Goal: Complete application form

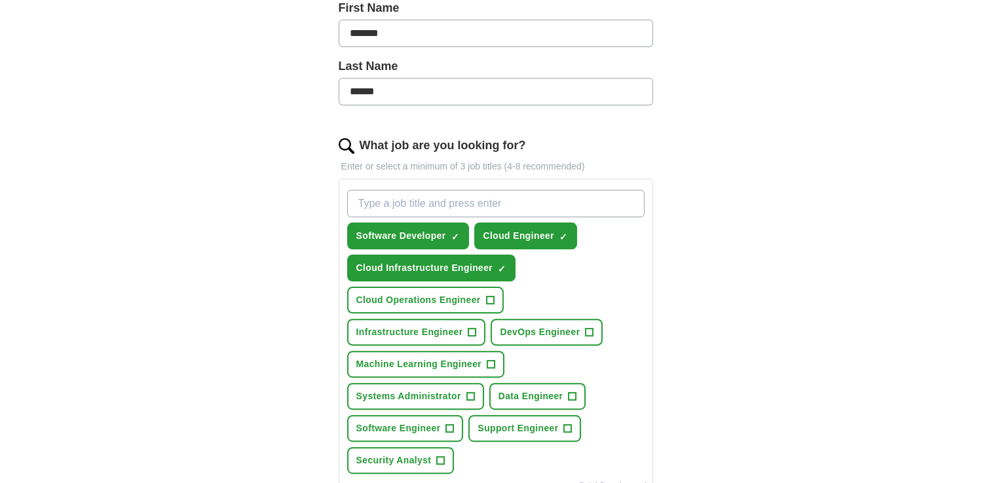
scroll to position [308, 0]
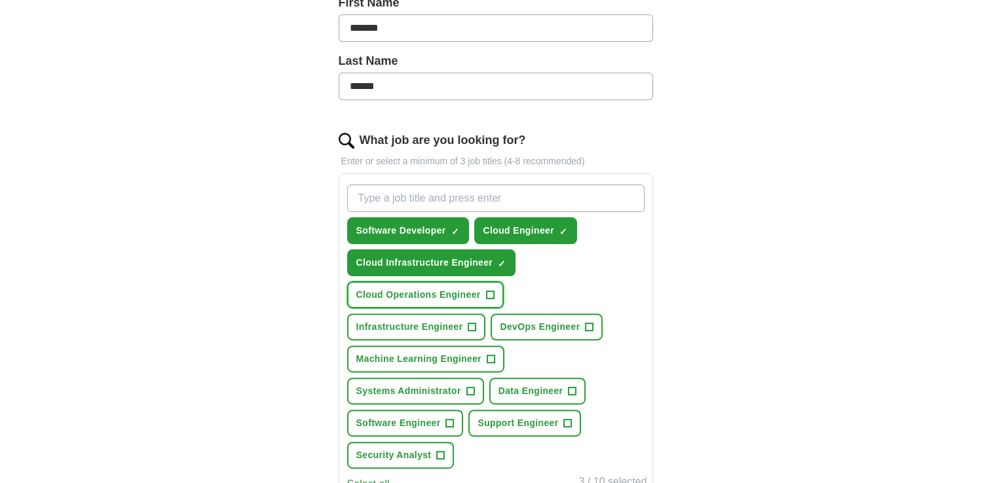
click at [489, 292] on span "+" at bounding box center [490, 295] width 8 height 10
click at [495, 259] on button "Cloud Infrastructure Engineer ✓ ×" at bounding box center [431, 262] width 169 height 27
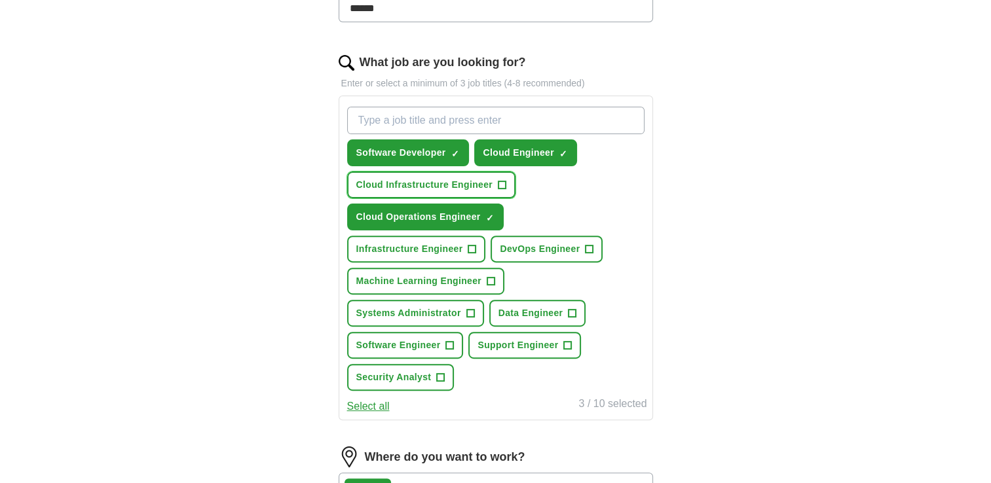
scroll to position [387, 0]
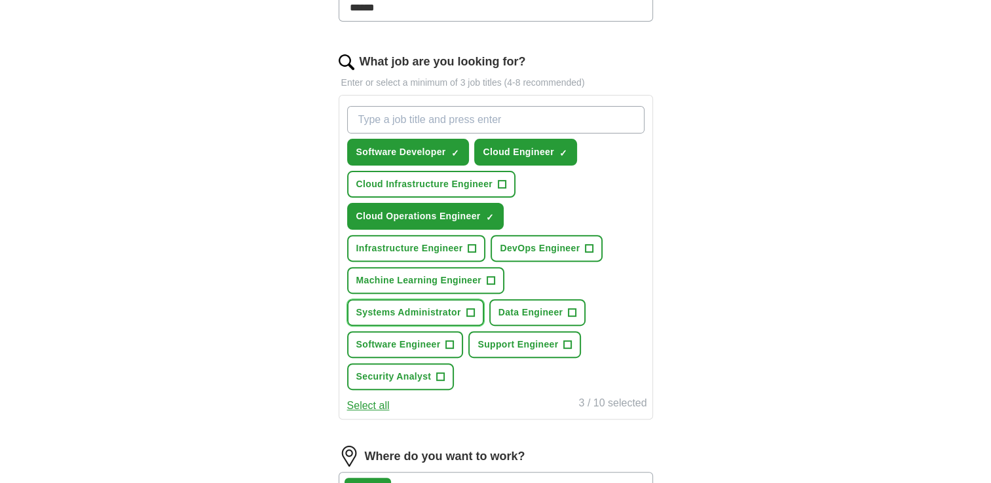
click at [471, 308] on span "+" at bounding box center [470, 313] width 8 height 10
click at [450, 340] on span "+" at bounding box center [450, 345] width 8 height 10
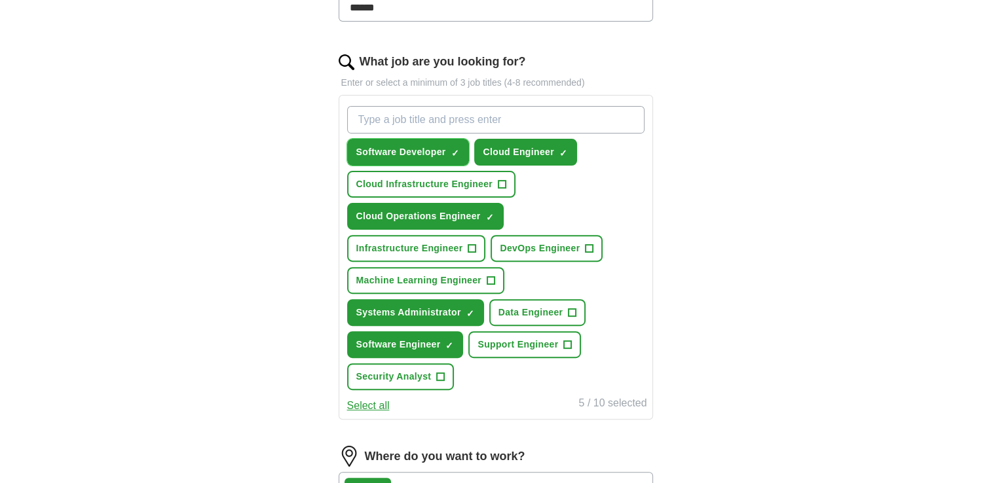
click at [0, 0] on span "×" at bounding box center [0, 0] width 0 height 0
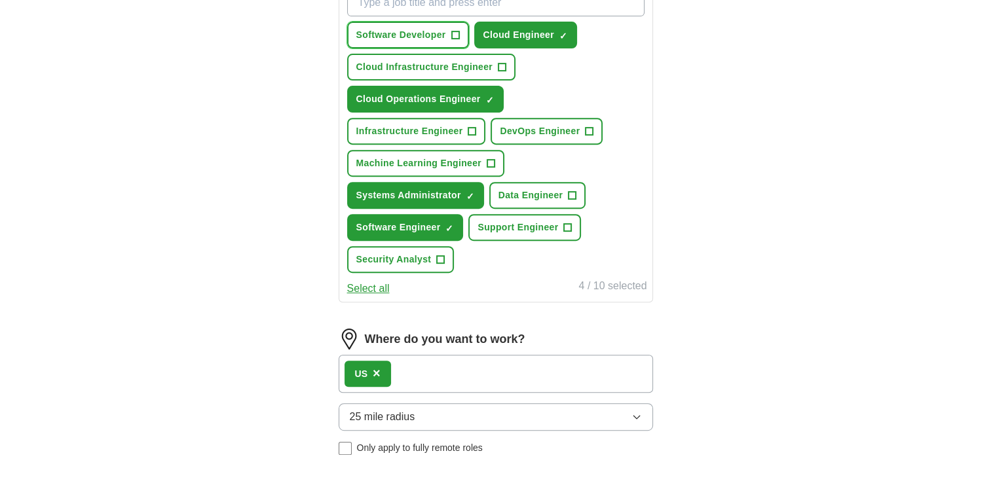
scroll to position [508, 0]
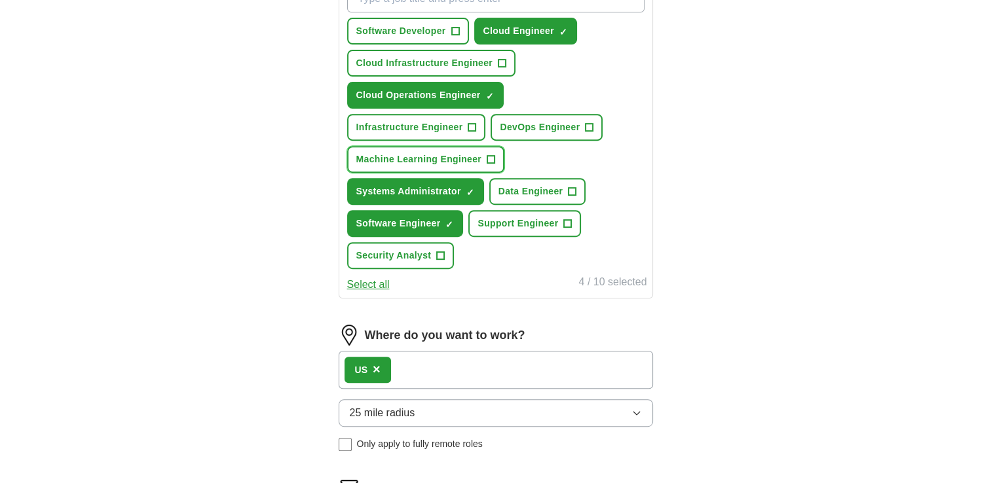
click at [482, 160] on button "Machine Learning Engineer +" at bounding box center [426, 159] width 158 height 27
click at [482, 160] on button "Machine Learning Engineer ✓ ×" at bounding box center [426, 159] width 158 height 27
click at [482, 160] on button "Machine Learning Engineer +" at bounding box center [426, 159] width 158 height 27
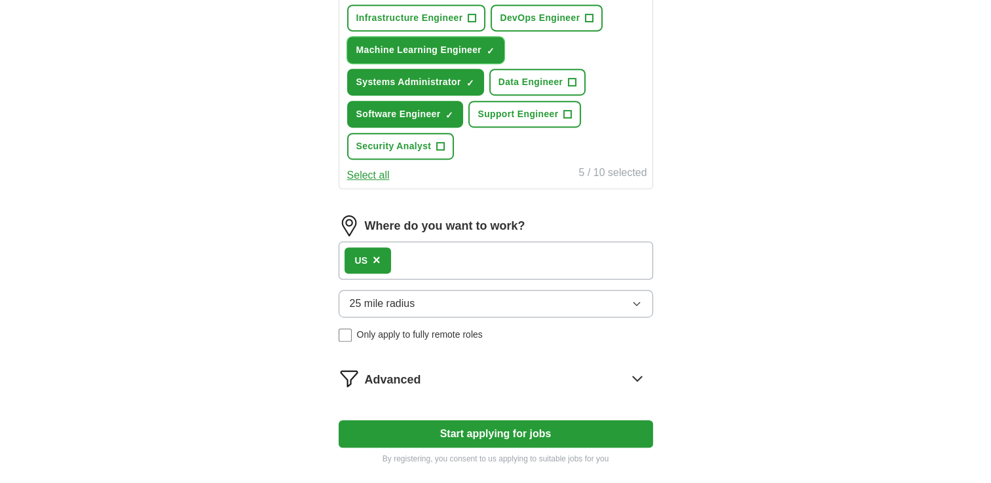
scroll to position [620, 0]
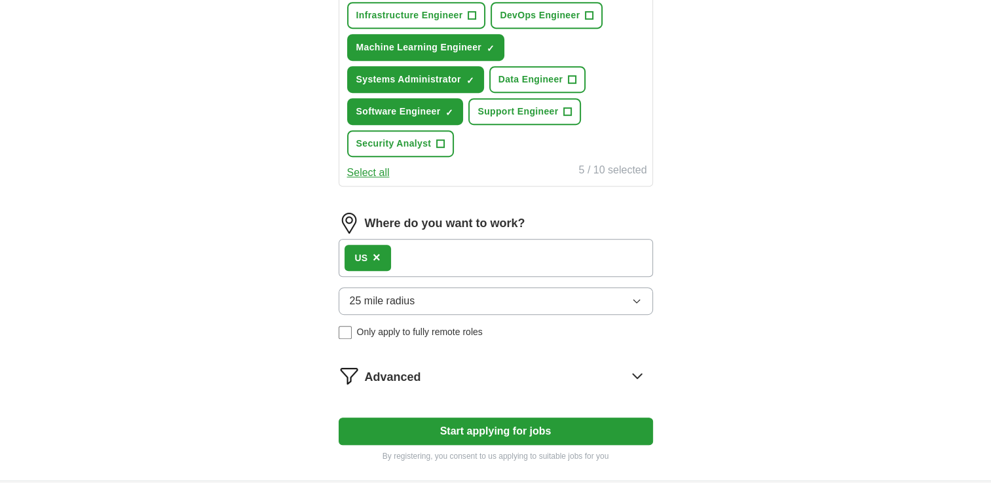
click at [420, 297] on button "25 mile radius" at bounding box center [496, 300] width 314 height 27
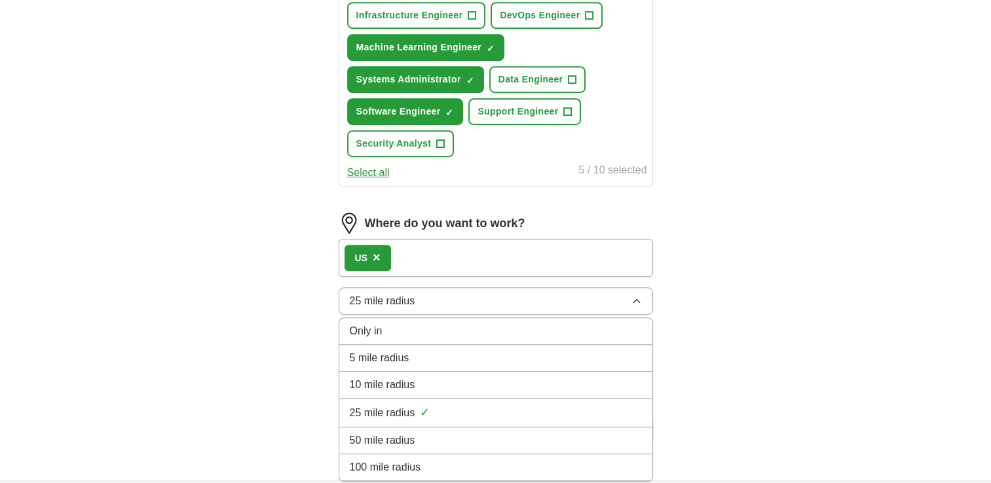
scroll to position [743, 0]
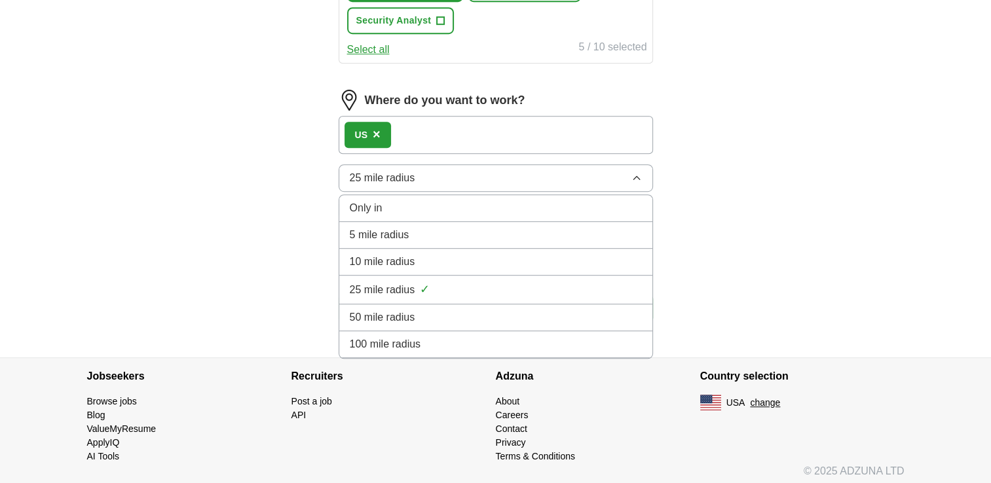
click at [430, 337] on div "100 mile radius" at bounding box center [496, 345] width 292 height 16
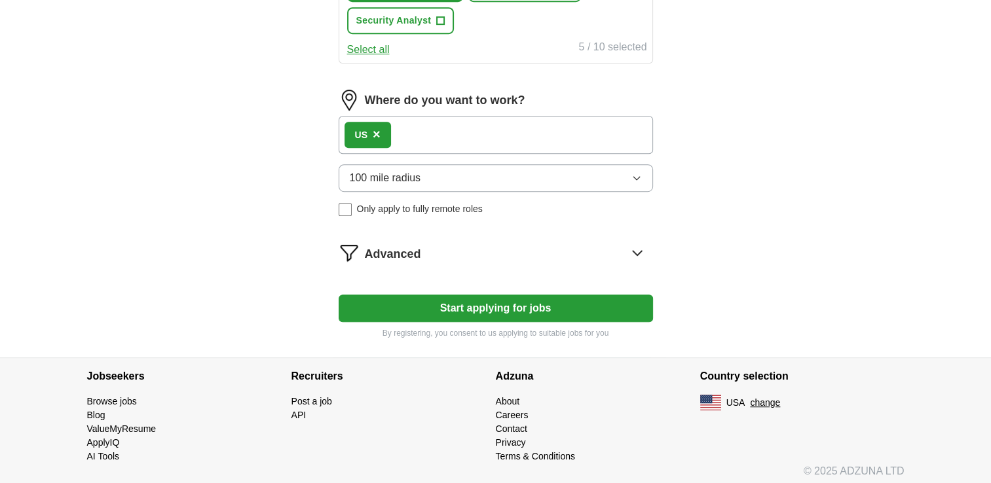
click at [435, 253] on div "Advanced" at bounding box center [509, 252] width 288 height 21
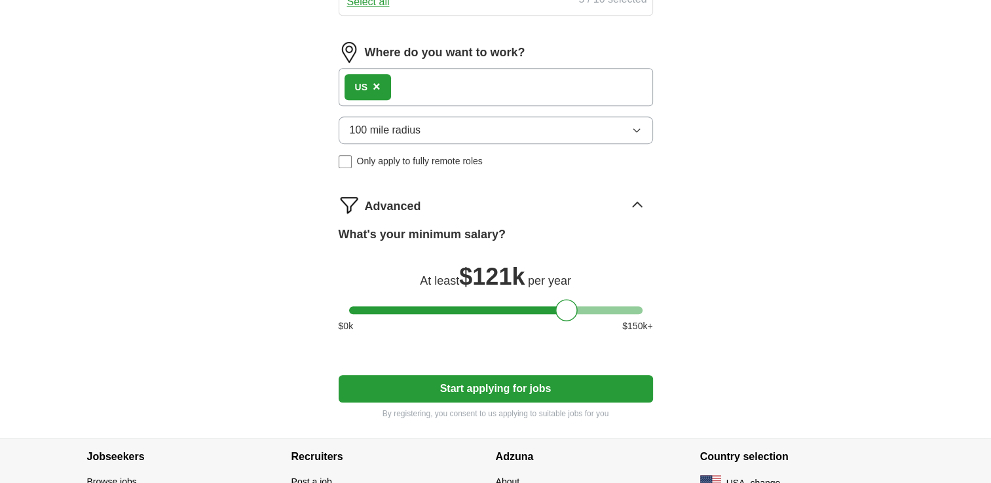
scroll to position [792, 0]
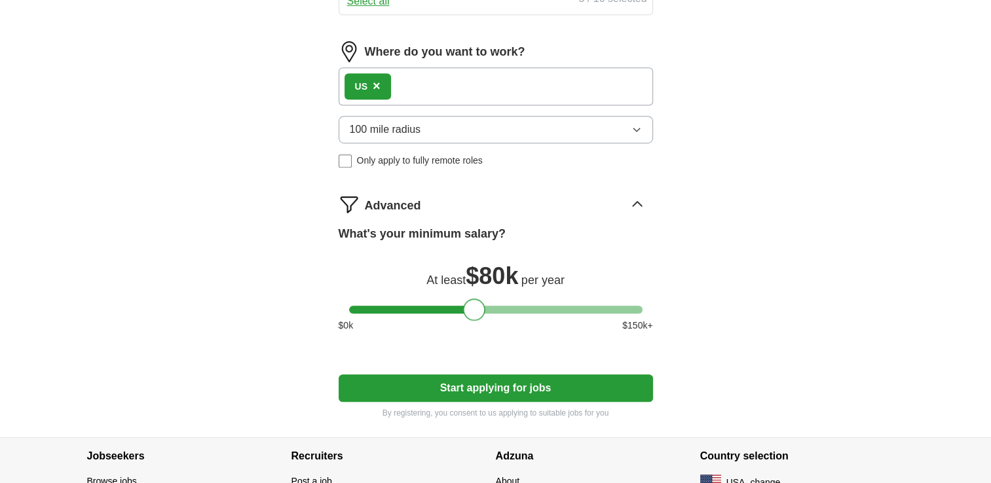
drag, startPoint x: 563, startPoint y: 306, endPoint x: 469, endPoint y: 310, distance: 93.7
click at [469, 310] on div at bounding box center [474, 310] width 22 height 22
click at [471, 310] on div at bounding box center [474, 310] width 22 height 22
click at [545, 384] on button "Start applying for jobs" at bounding box center [496, 388] width 314 height 27
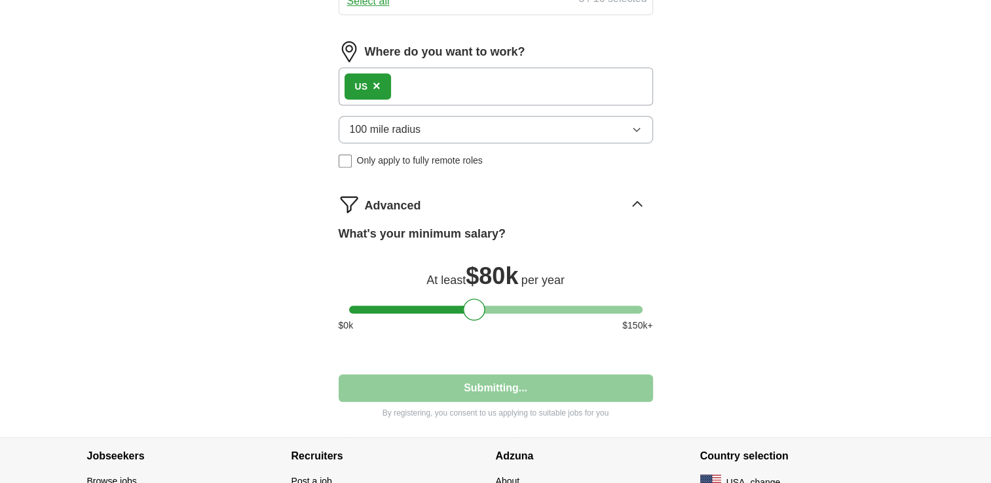
select select "**"
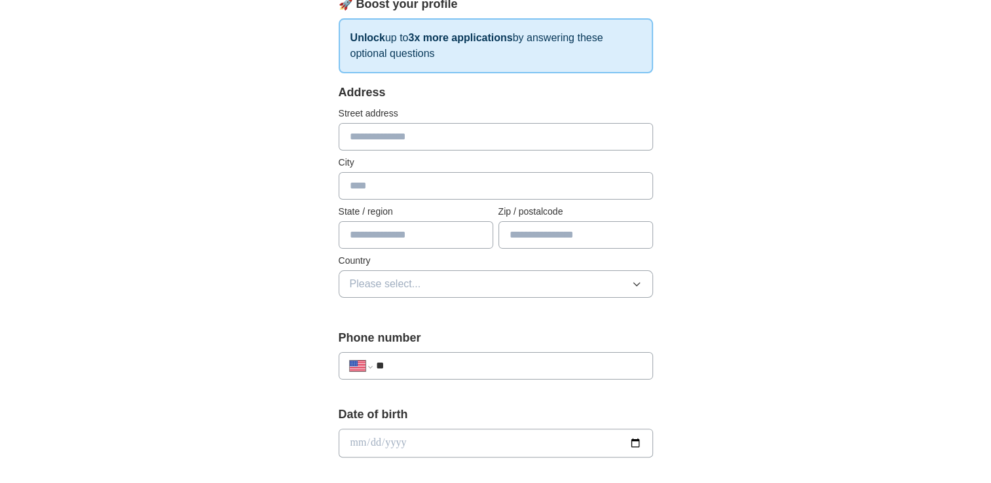
scroll to position [202, 0]
click at [442, 141] on input "text" at bounding box center [496, 135] width 314 height 27
type input "**********"
type input "*******"
type input "*****"
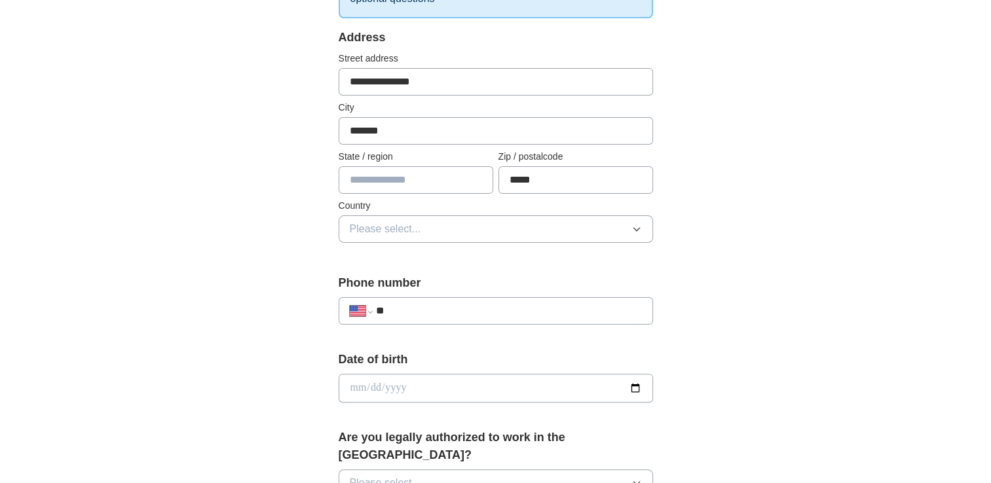
scroll to position [251, 0]
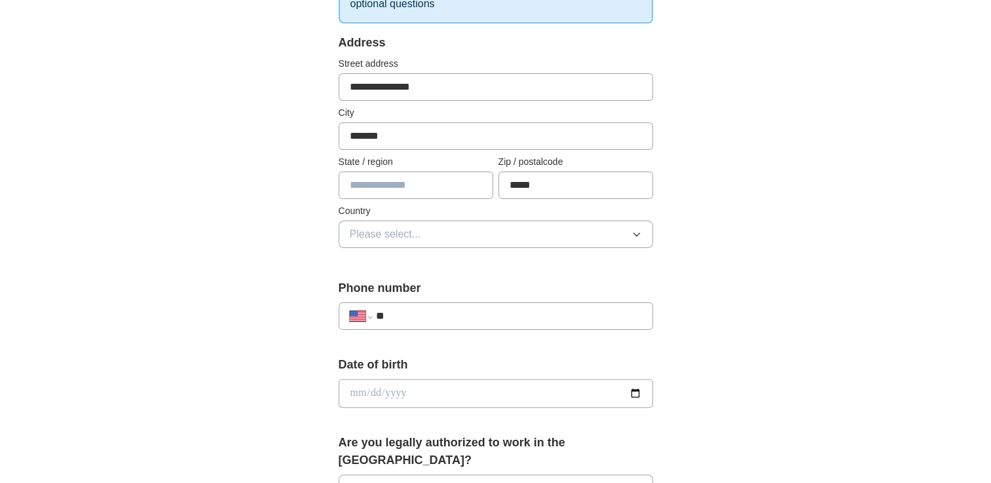
click at [426, 174] on input "text" at bounding box center [416, 185] width 155 height 27
type input "********"
click at [399, 236] on span "Please select..." at bounding box center [385, 235] width 71 height 16
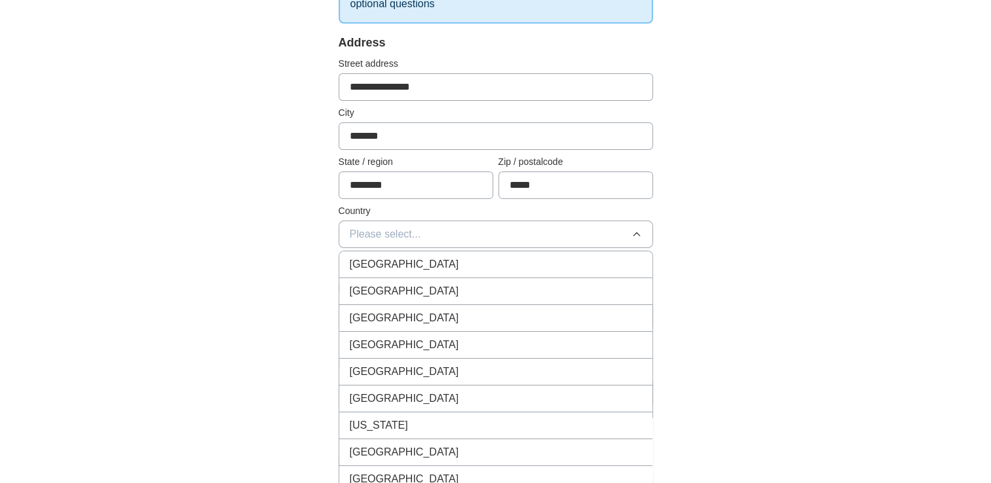
click at [399, 261] on span "[GEOGRAPHIC_DATA]" at bounding box center [404, 265] width 109 height 16
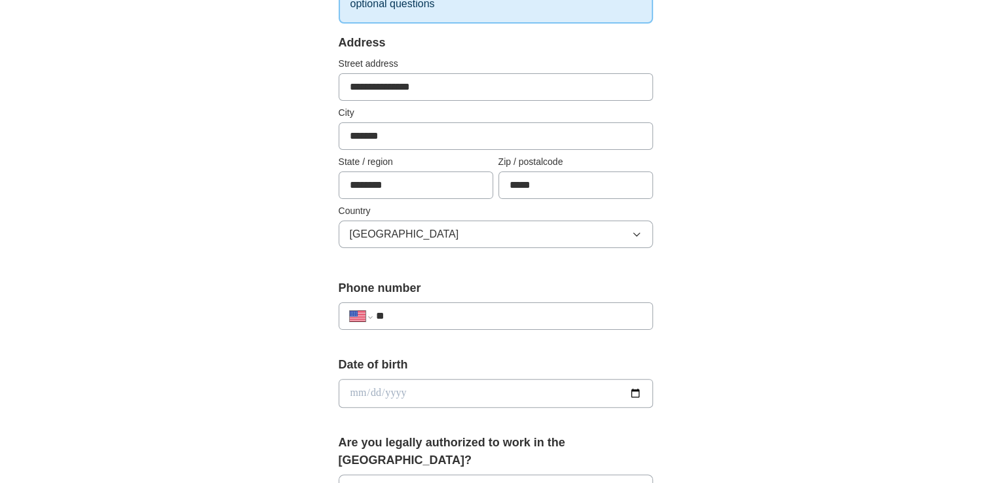
click at [395, 234] on span "[GEOGRAPHIC_DATA]" at bounding box center [404, 235] width 109 height 16
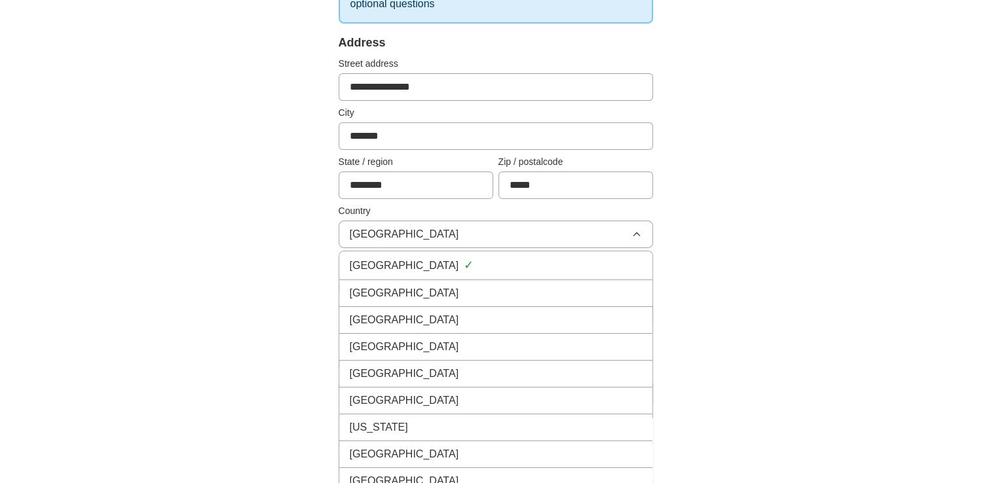
click at [401, 295] on span "[GEOGRAPHIC_DATA]" at bounding box center [404, 293] width 109 height 16
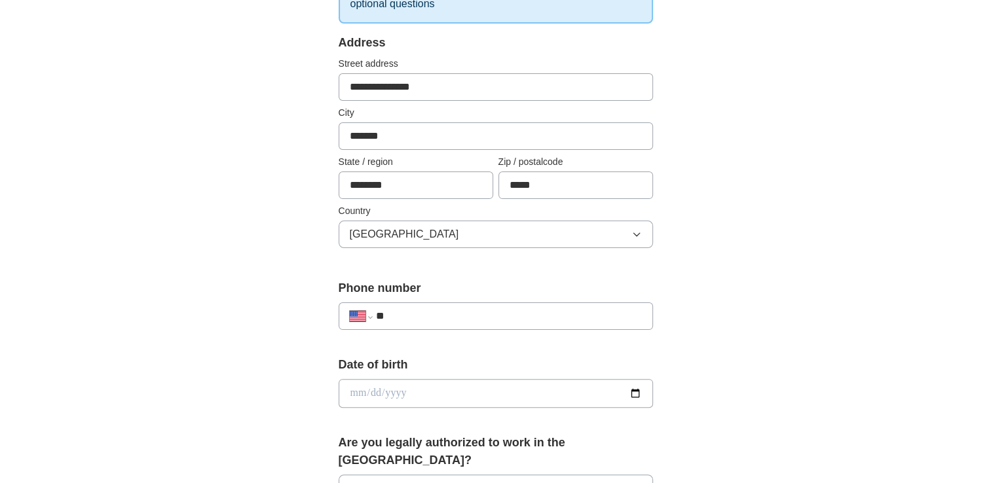
click at [454, 302] on div "**********" at bounding box center [496, 315] width 314 height 27
click at [454, 303] on div "**********" at bounding box center [496, 315] width 314 height 27
click at [454, 308] on input "**" at bounding box center [508, 316] width 266 height 16
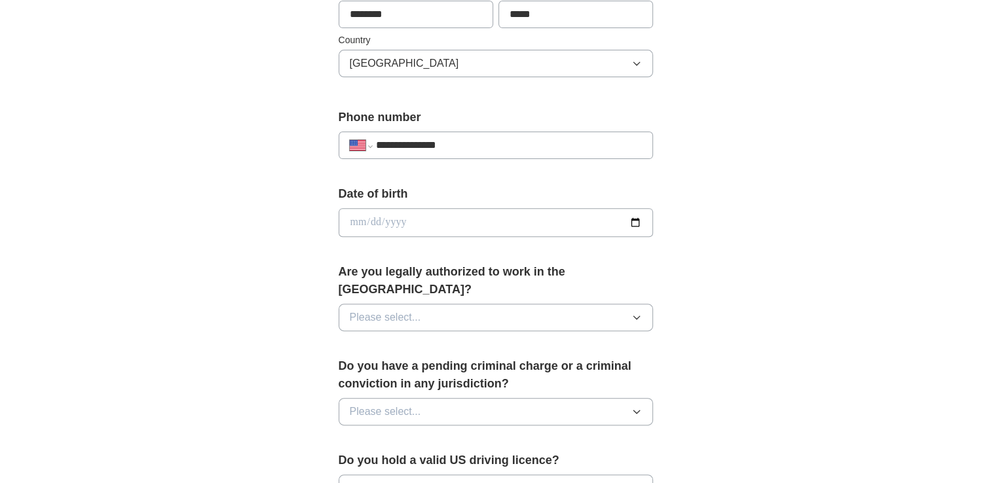
scroll to position [422, 0]
type input "**********"
click at [445, 238] on form "**********" at bounding box center [496, 330] width 314 height 934
click at [435, 217] on input "date" at bounding box center [496, 222] width 314 height 29
click at [634, 219] on input "date" at bounding box center [496, 222] width 314 height 29
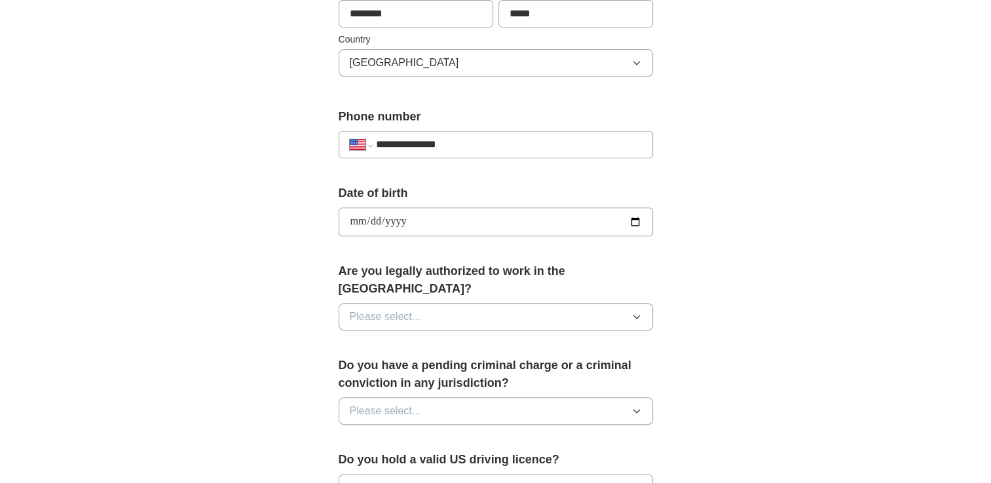
type input "**********"
click at [433, 303] on button "Please select..." at bounding box center [496, 316] width 314 height 27
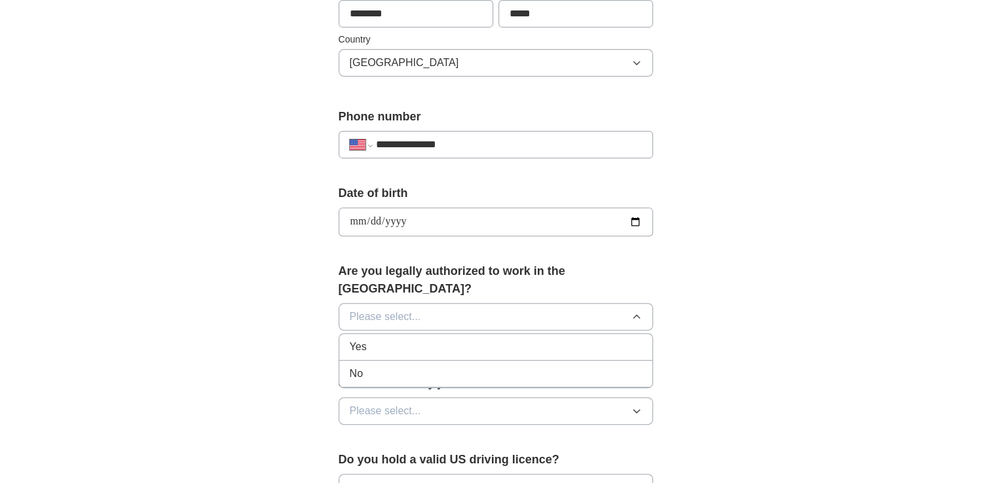
click at [397, 339] on div "Yes" at bounding box center [496, 347] width 292 height 16
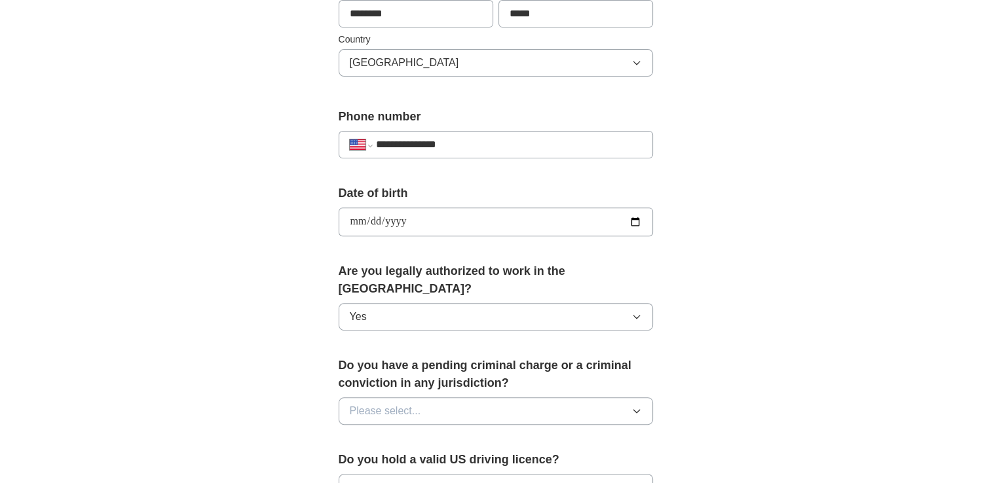
click at [411, 403] on span "Please select..." at bounding box center [385, 411] width 71 height 16
click at [390, 460] on div "No" at bounding box center [496, 468] width 292 height 16
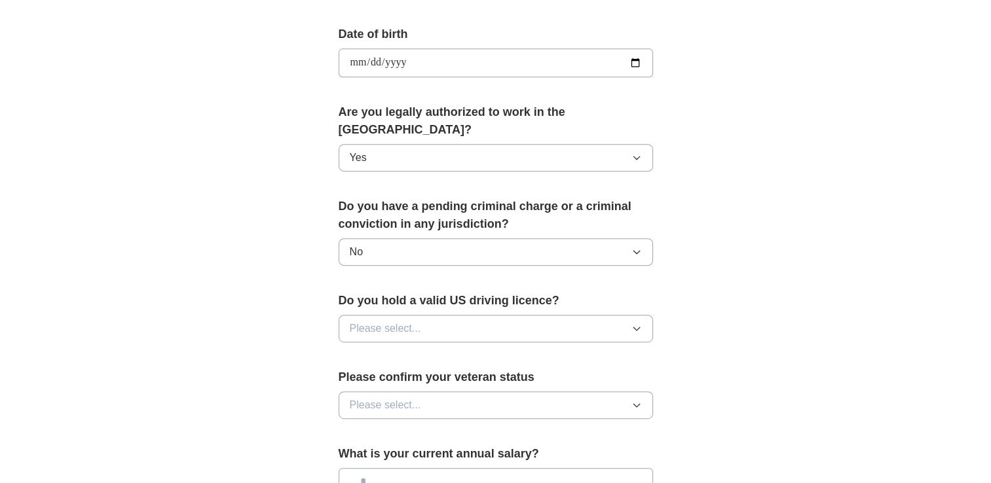
scroll to position [584, 0]
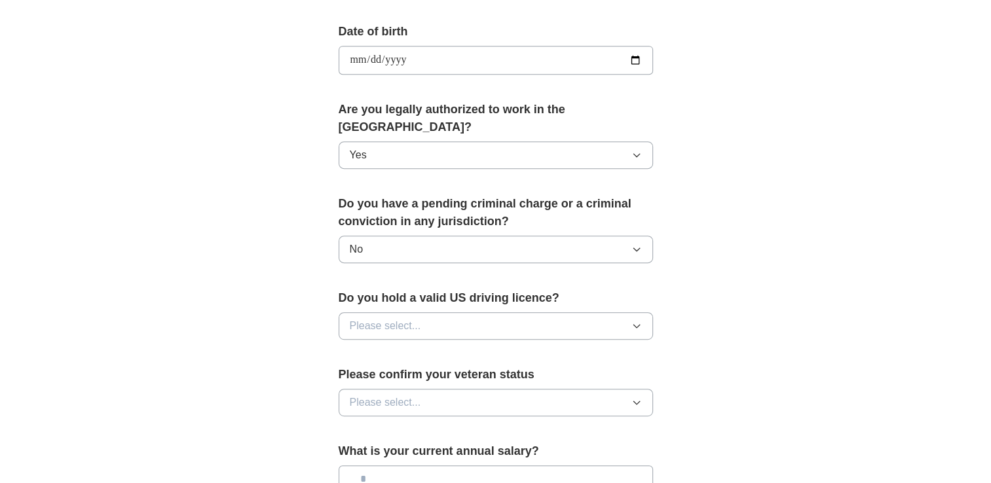
click at [420, 317] on button "Please select..." at bounding box center [496, 325] width 314 height 27
click at [410, 348] on div "Yes" at bounding box center [496, 356] width 292 height 16
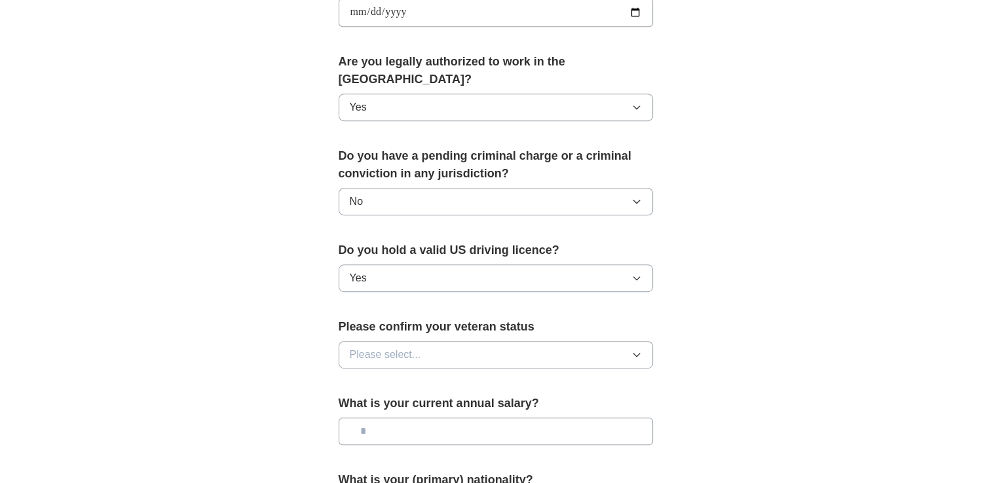
scroll to position [633, 0]
click at [410, 346] on span "Please select..." at bounding box center [385, 354] width 71 height 16
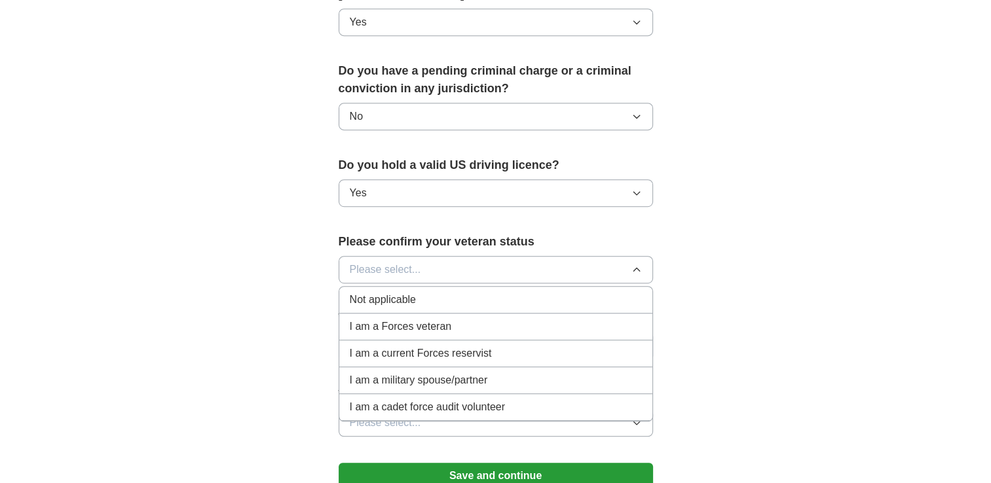
scroll to position [718, 0]
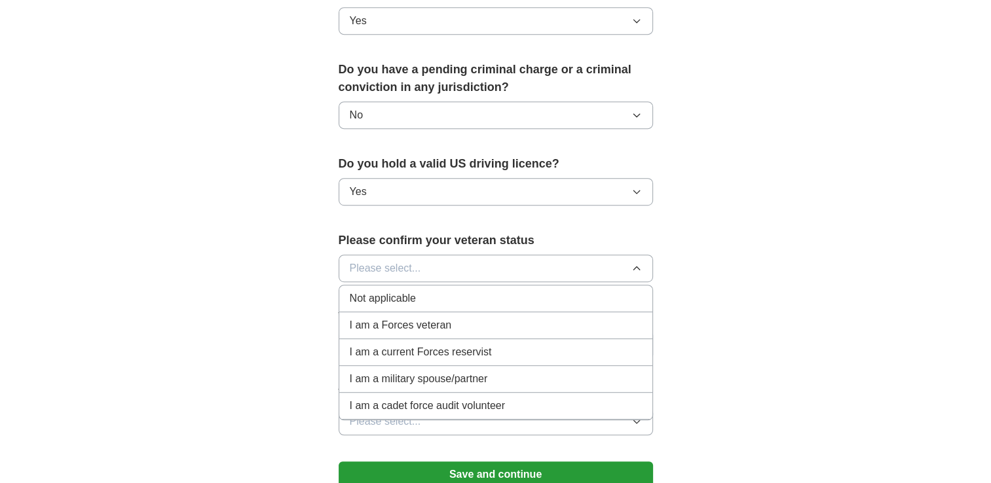
click at [416, 291] on div "Not applicable" at bounding box center [496, 299] width 292 height 16
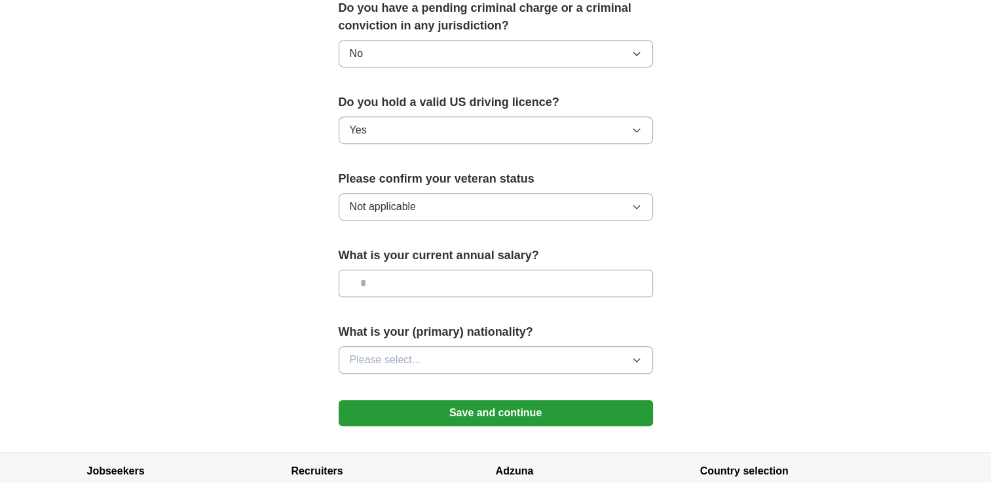
scroll to position [781, 0]
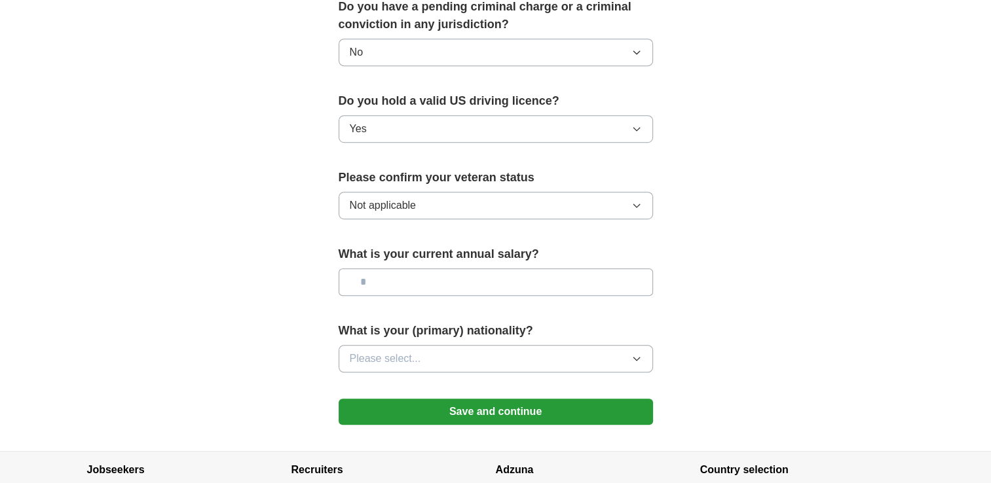
click at [425, 345] on button "Please select..." at bounding box center [496, 358] width 314 height 27
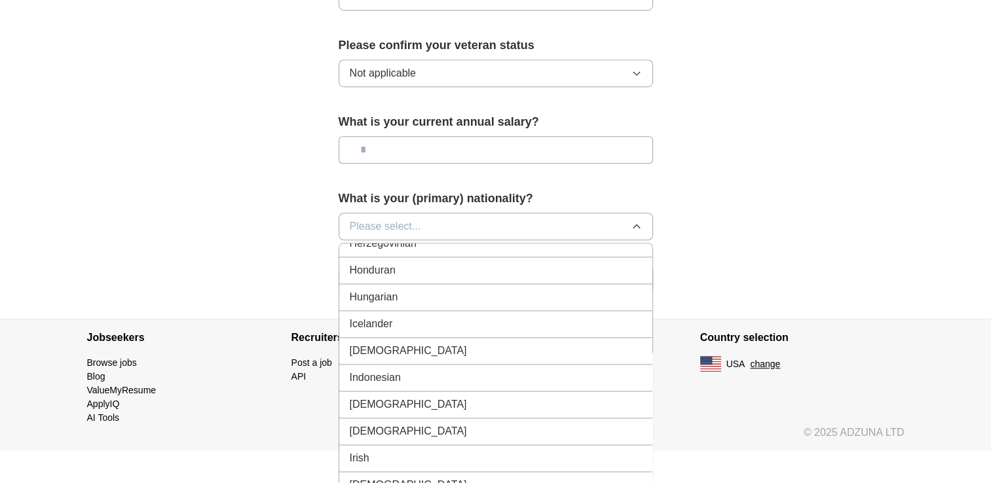
scroll to position [2055, 0]
click at [377, 342] on div "[DEMOGRAPHIC_DATA]" at bounding box center [496, 350] width 292 height 16
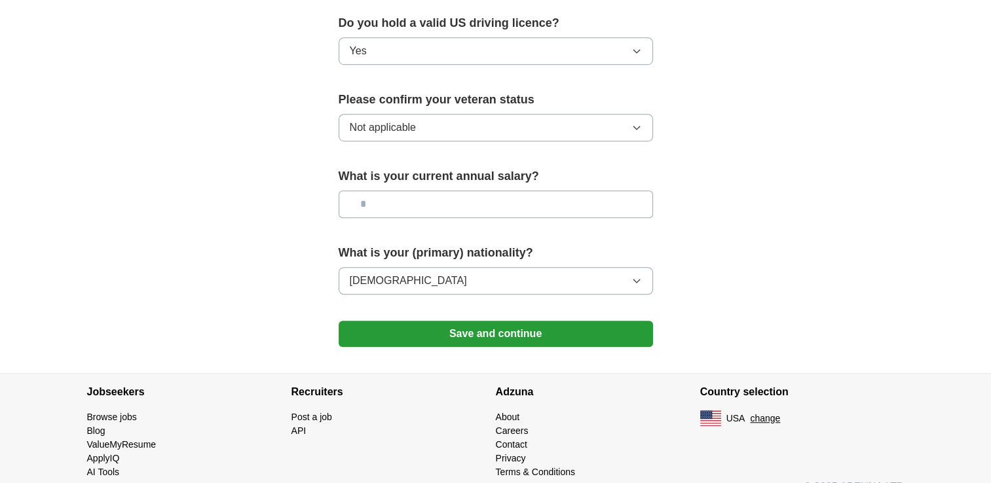
click at [536, 324] on button "Save and continue" at bounding box center [496, 334] width 314 height 26
